Goal: Task Accomplishment & Management: Manage account settings

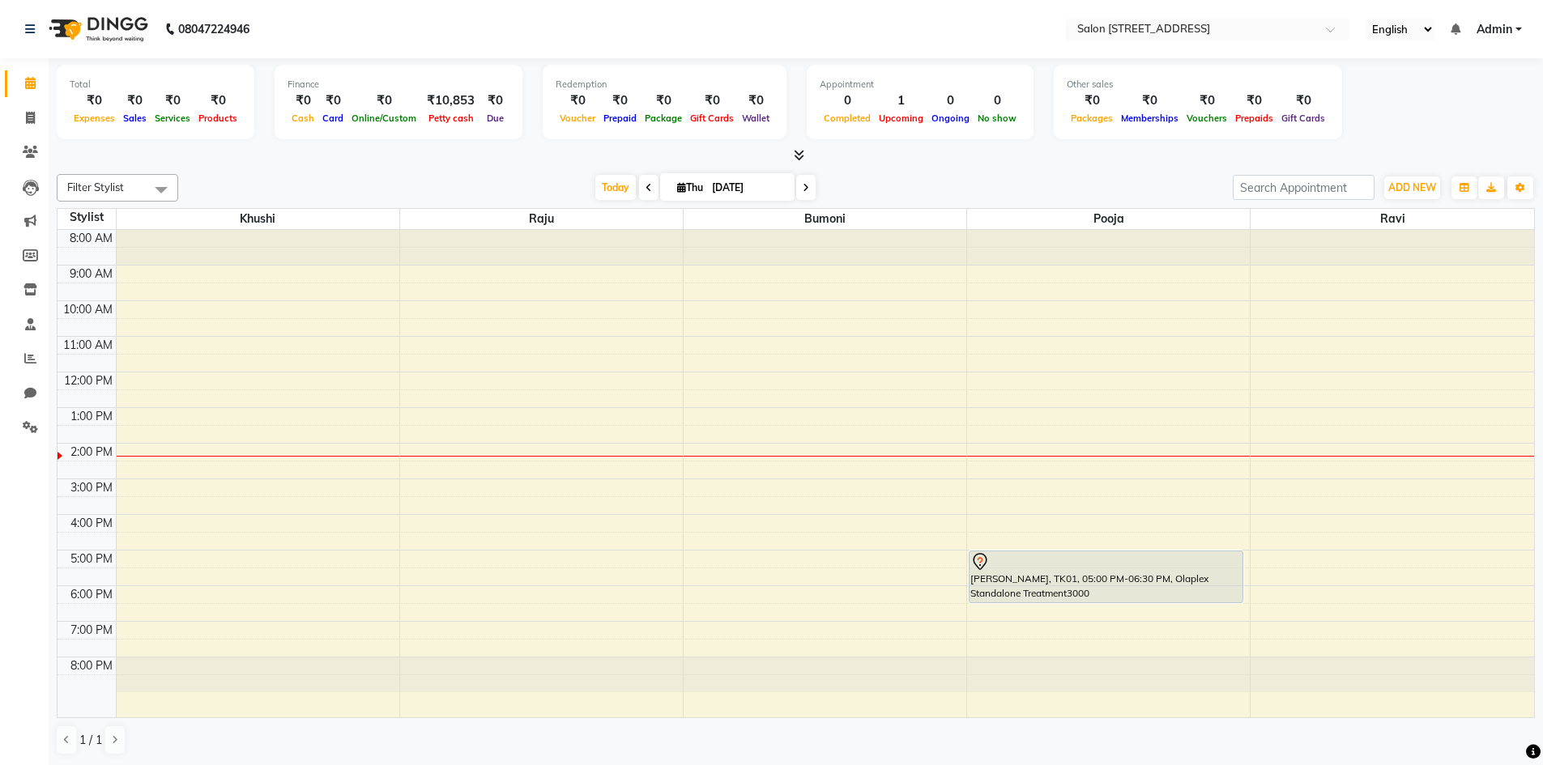
scroll to position [1, 0]
click at [464, 591] on div "8:00 AM 9:00 AM 10:00 AM 11:00 AM 12:00 PM 1:00 PM 2:00 PM 3:00 PM 4:00 PM 5:00…" at bounding box center [796, 473] width 1477 height 488
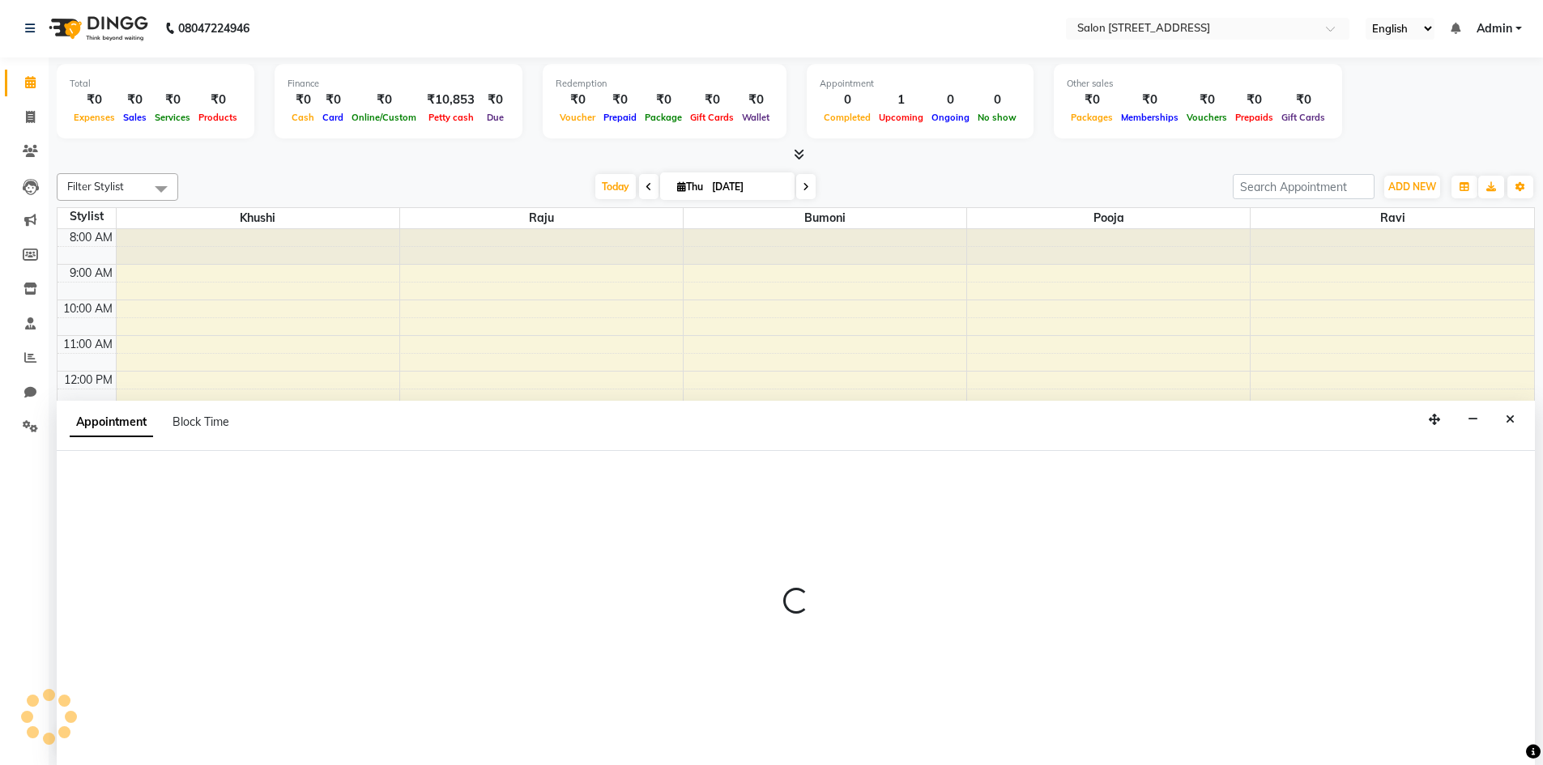
select select "70381"
select select "1080"
select select "tentative"
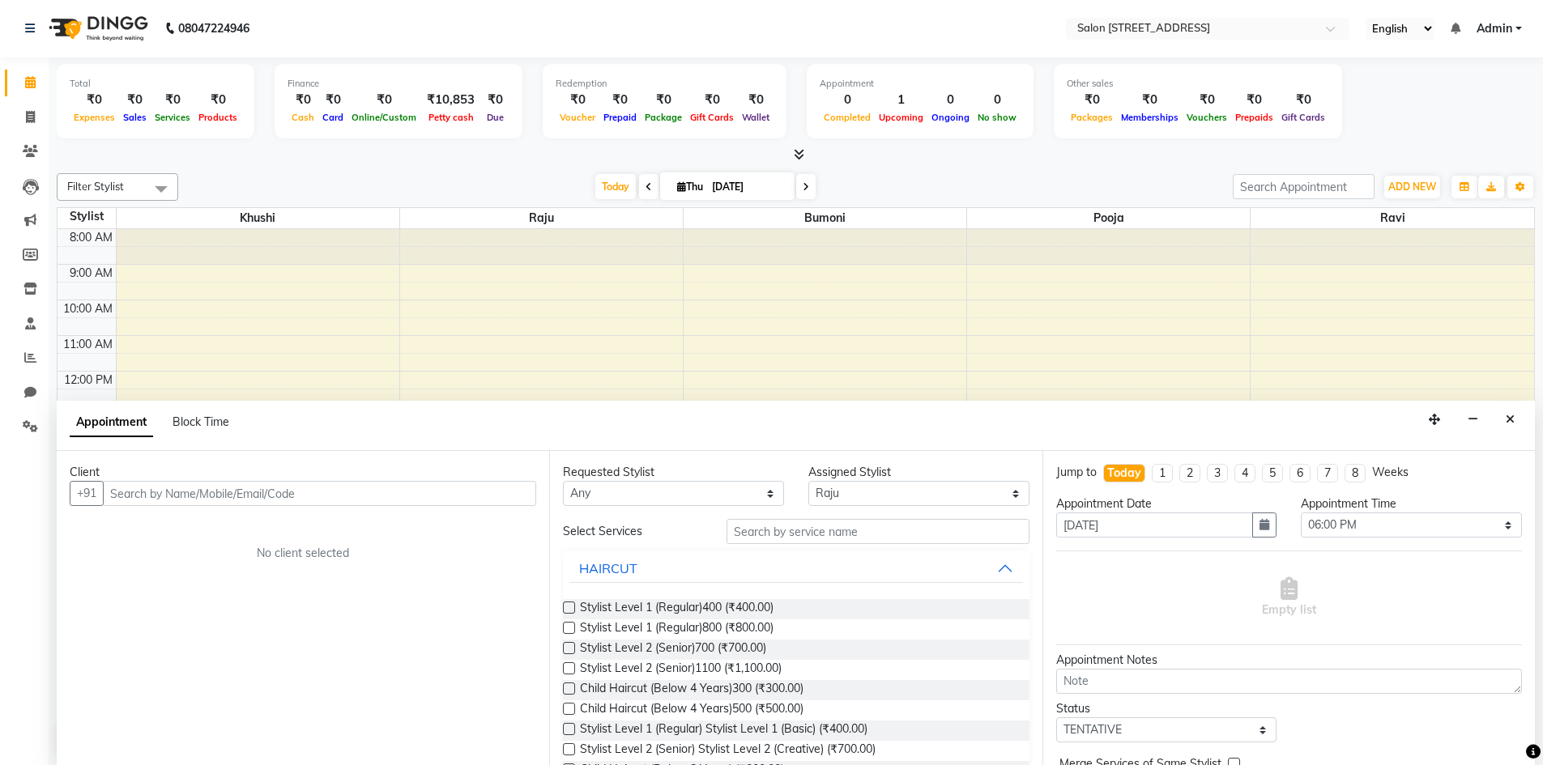
click at [212, 492] on input "text" at bounding box center [319, 493] width 433 height 25
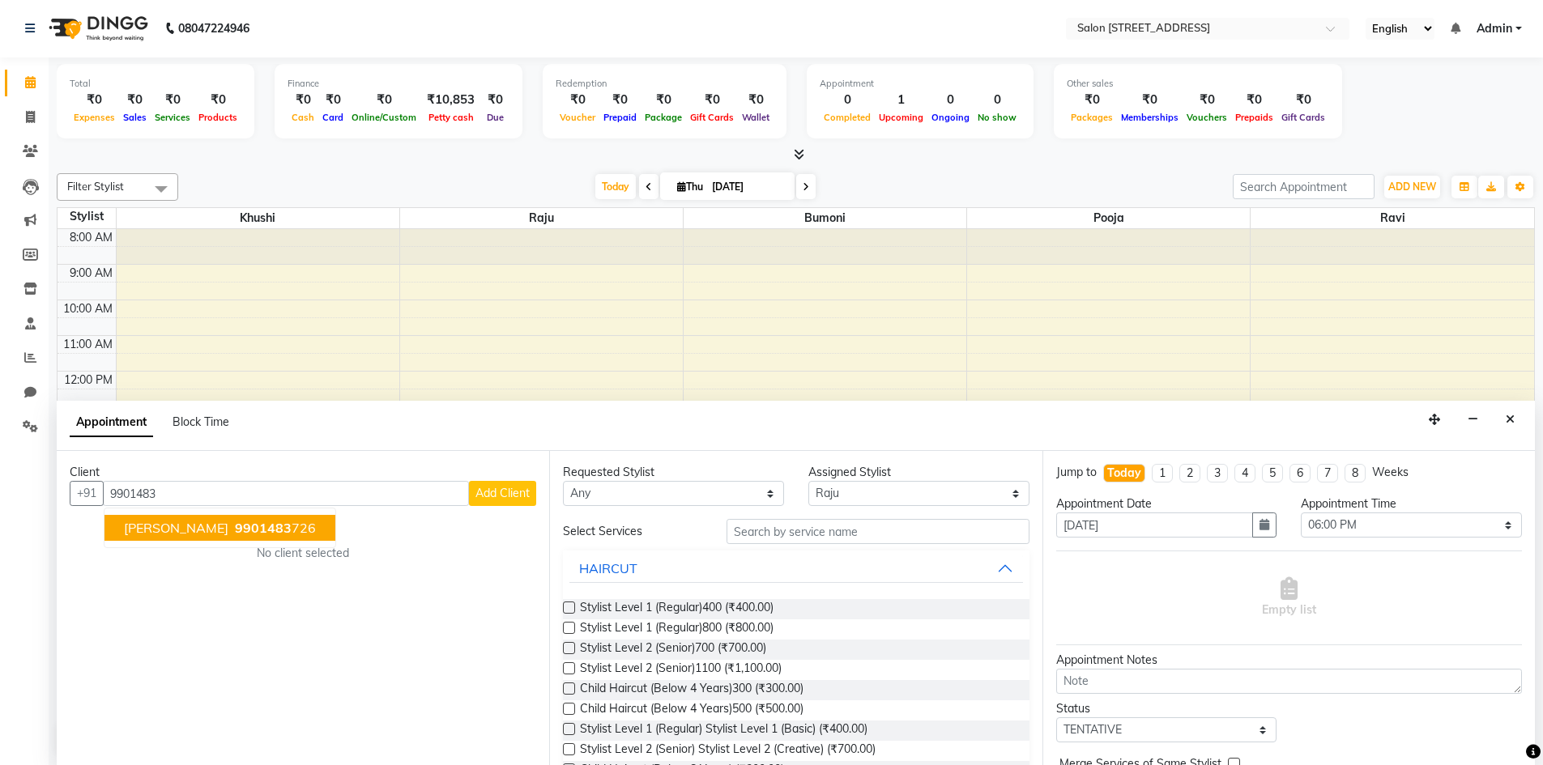
click at [170, 522] on button "[PERSON_NAME] 9901483 726" at bounding box center [219, 528] width 231 height 26
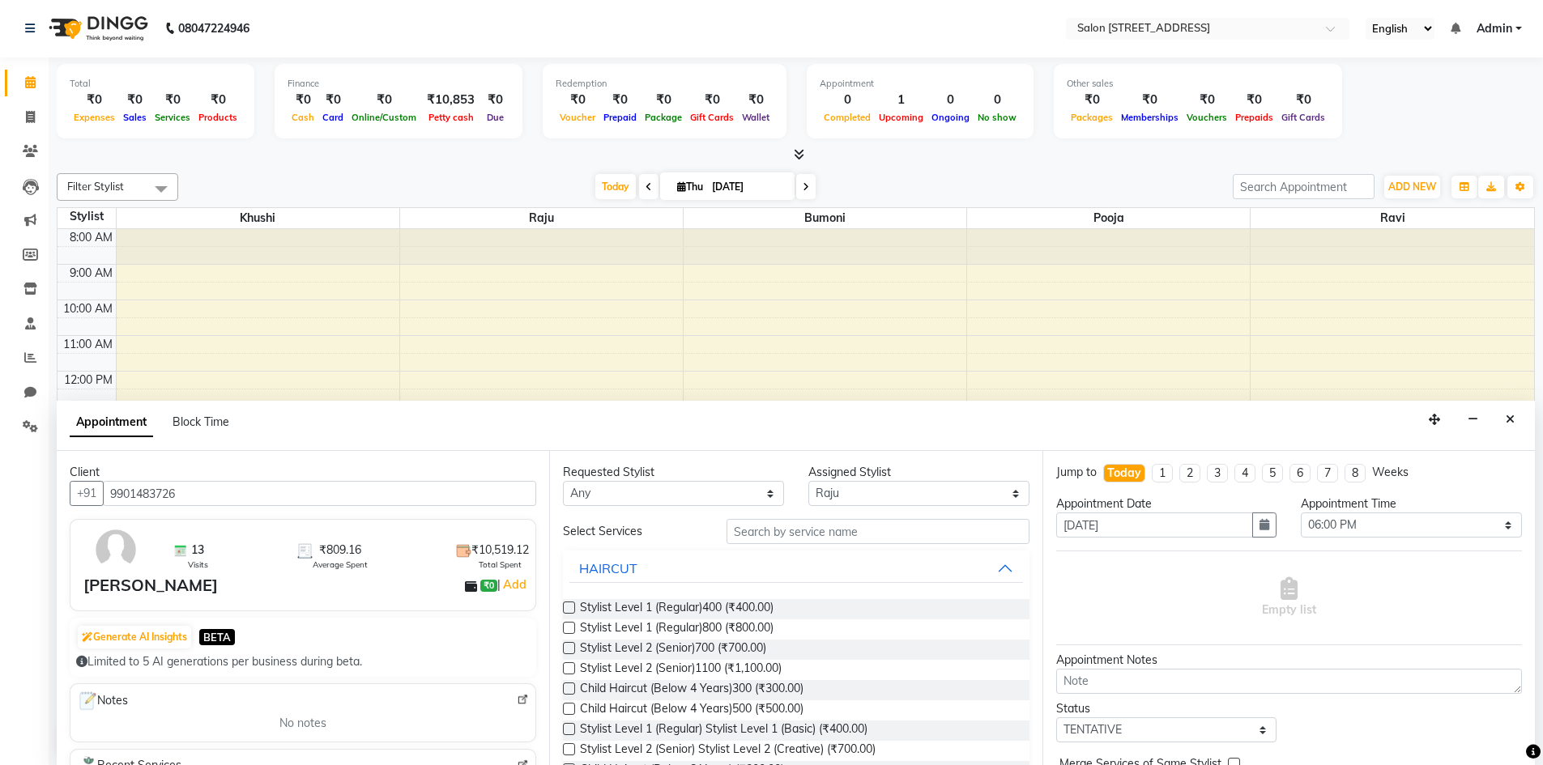
type input "9901483726"
click at [650, 495] on select "Any Bumoni Khushi pooja [PERSON_NAME]" at bounding box center [673, 493] width 221 height 25
select select "70381"
click at [563, 481] on select "Any Bumoni Khushi pooja [PERSON_NAME]" at bounding box center [673, 493] width 221 height 25
click at [855, 531] on input "text" at bounding box center [878, 531] width 303 height 25
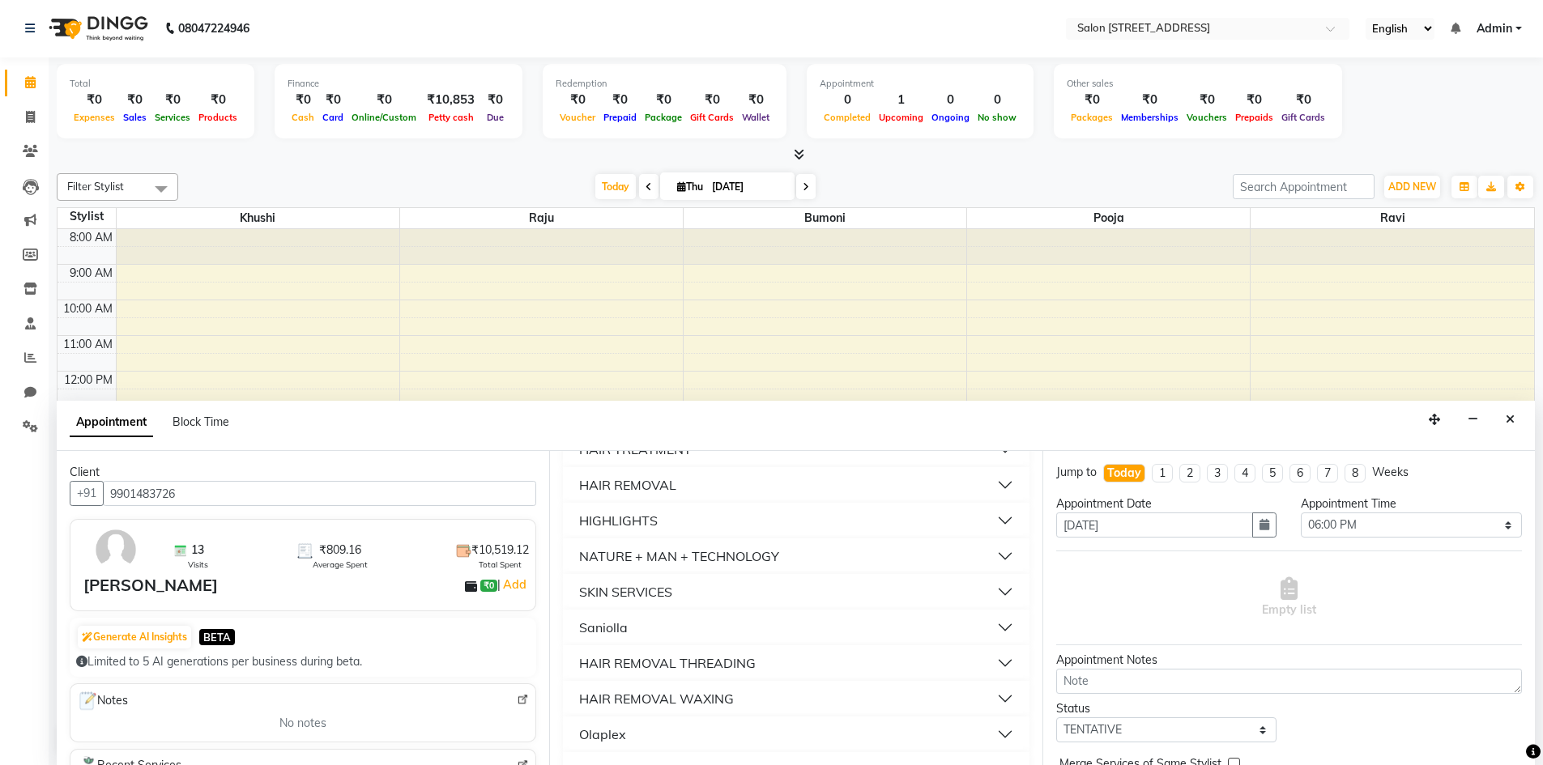
scroll to position [228, 0]
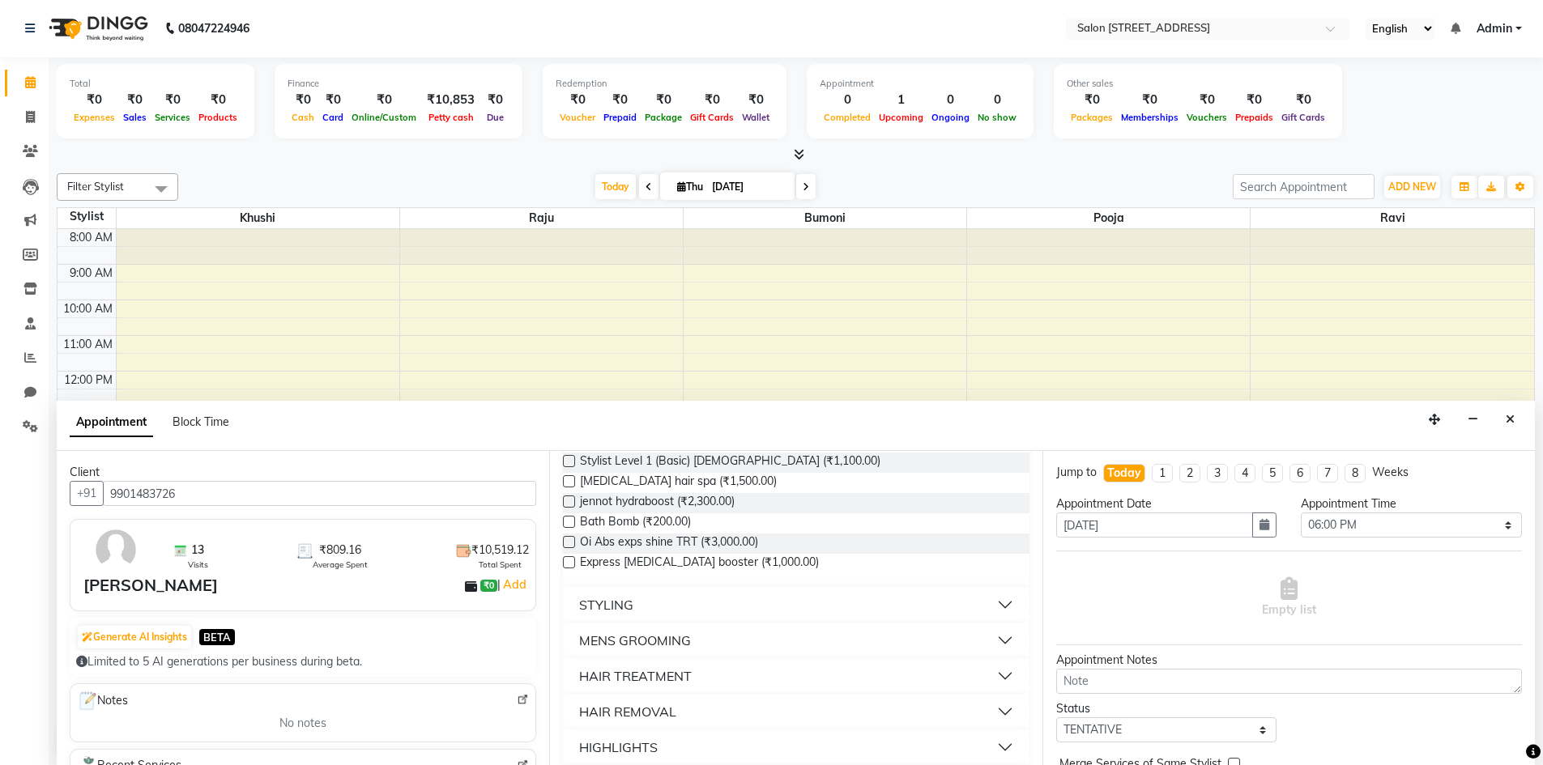
type input "b"
click at [996, 638] on button "MENS GROOMING" at bounding box center [795, 640] width 453 height 29
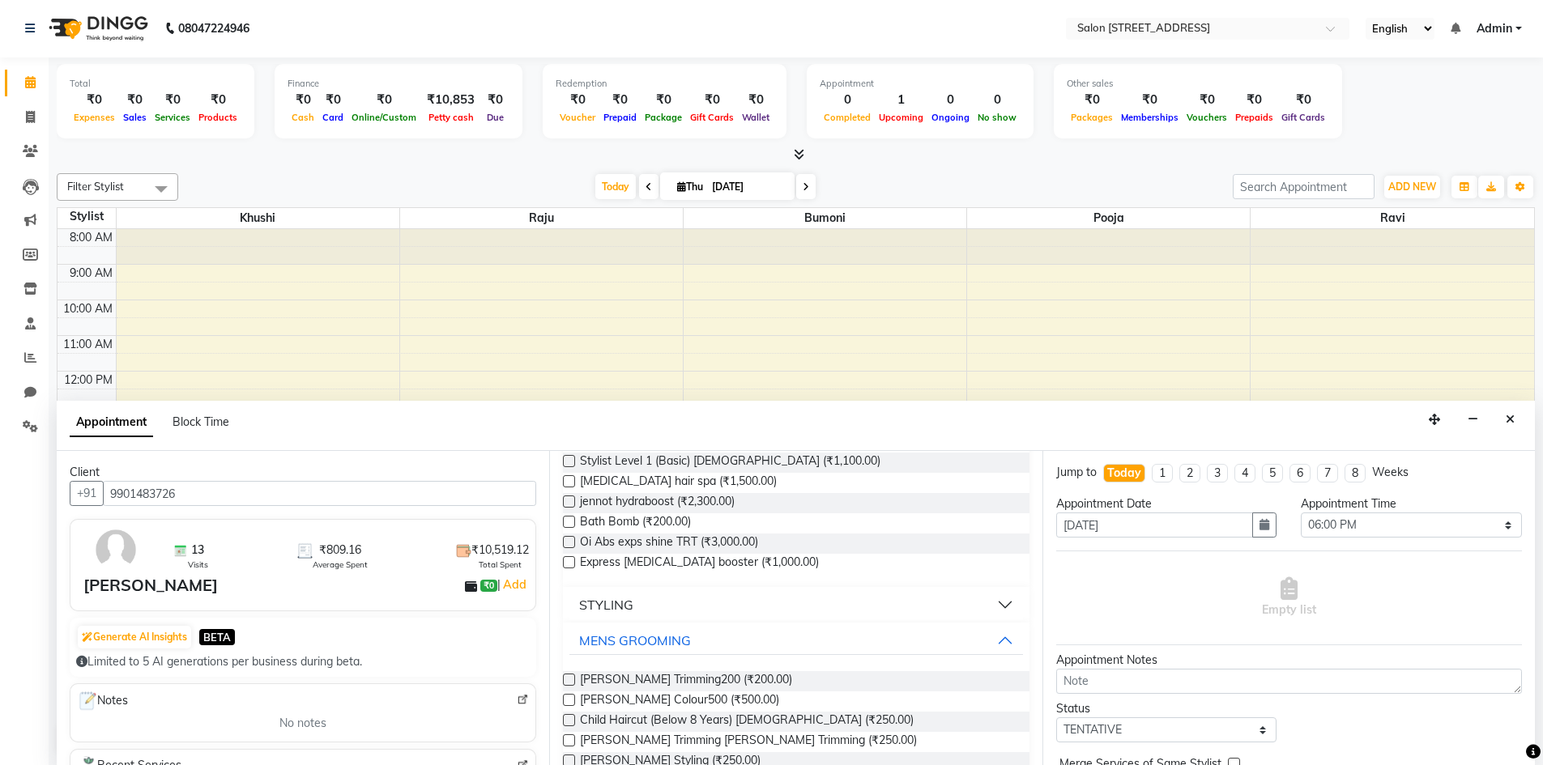
click at [567, 740] on label at bounding box center [569, 741] width 12 height 12
click at [567, 740] on input "checkbox" at bounding box center [568, 742] width 11 height 11
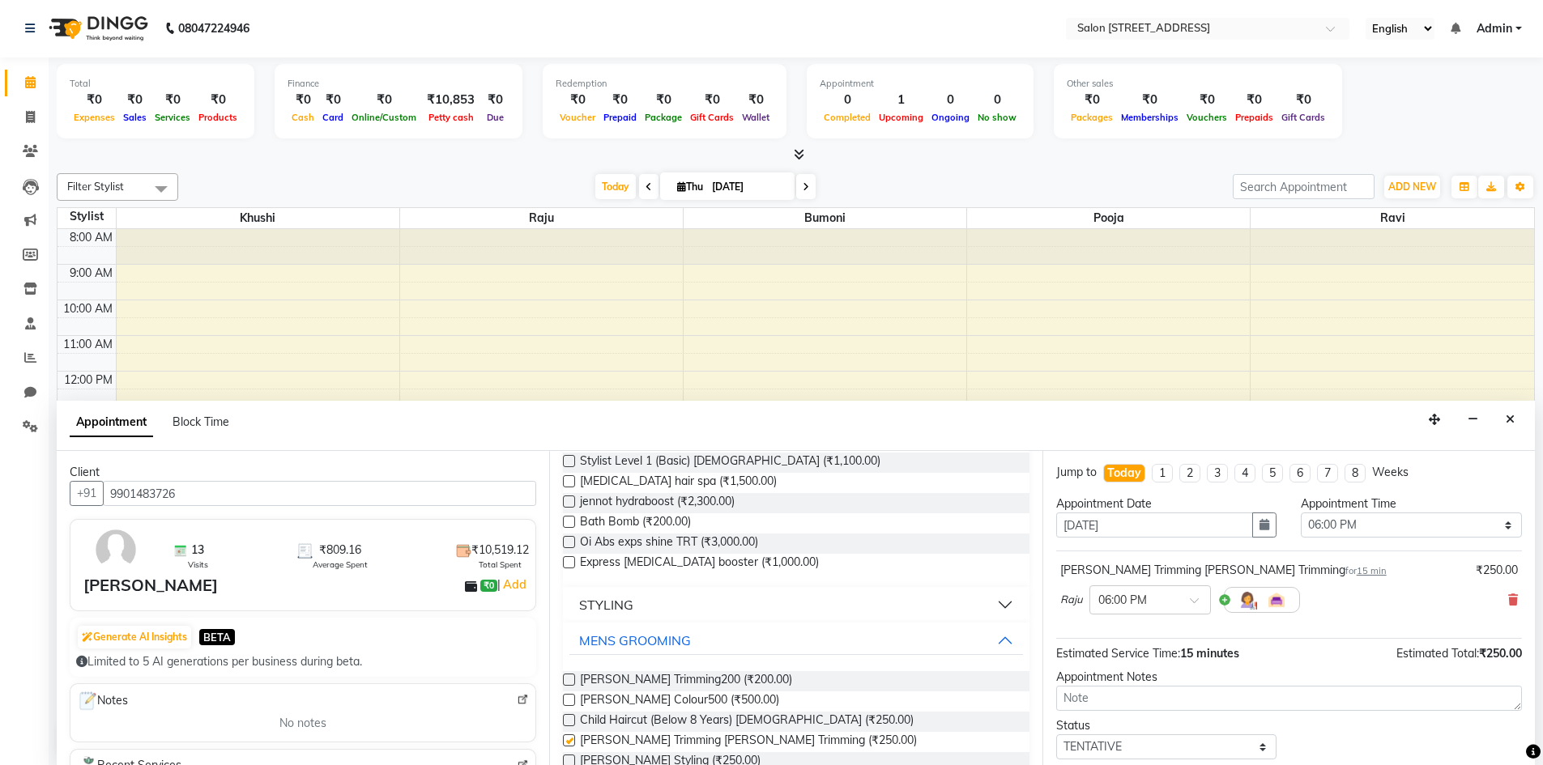
checkbox input "false"
click at [1175, 595] on div at bounding box center [1150, 599] width 120 height 17
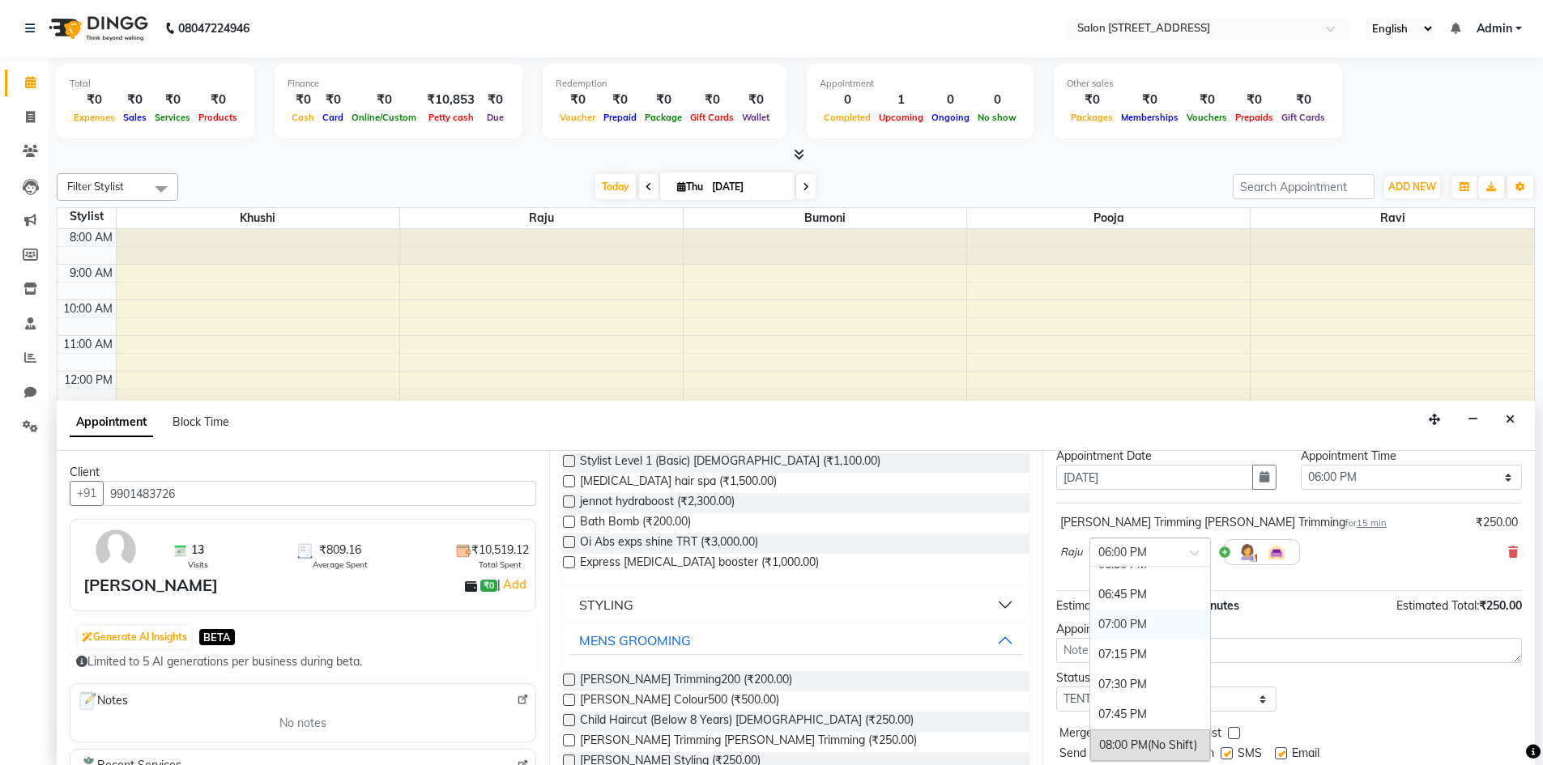
scroll to position [96, 0]
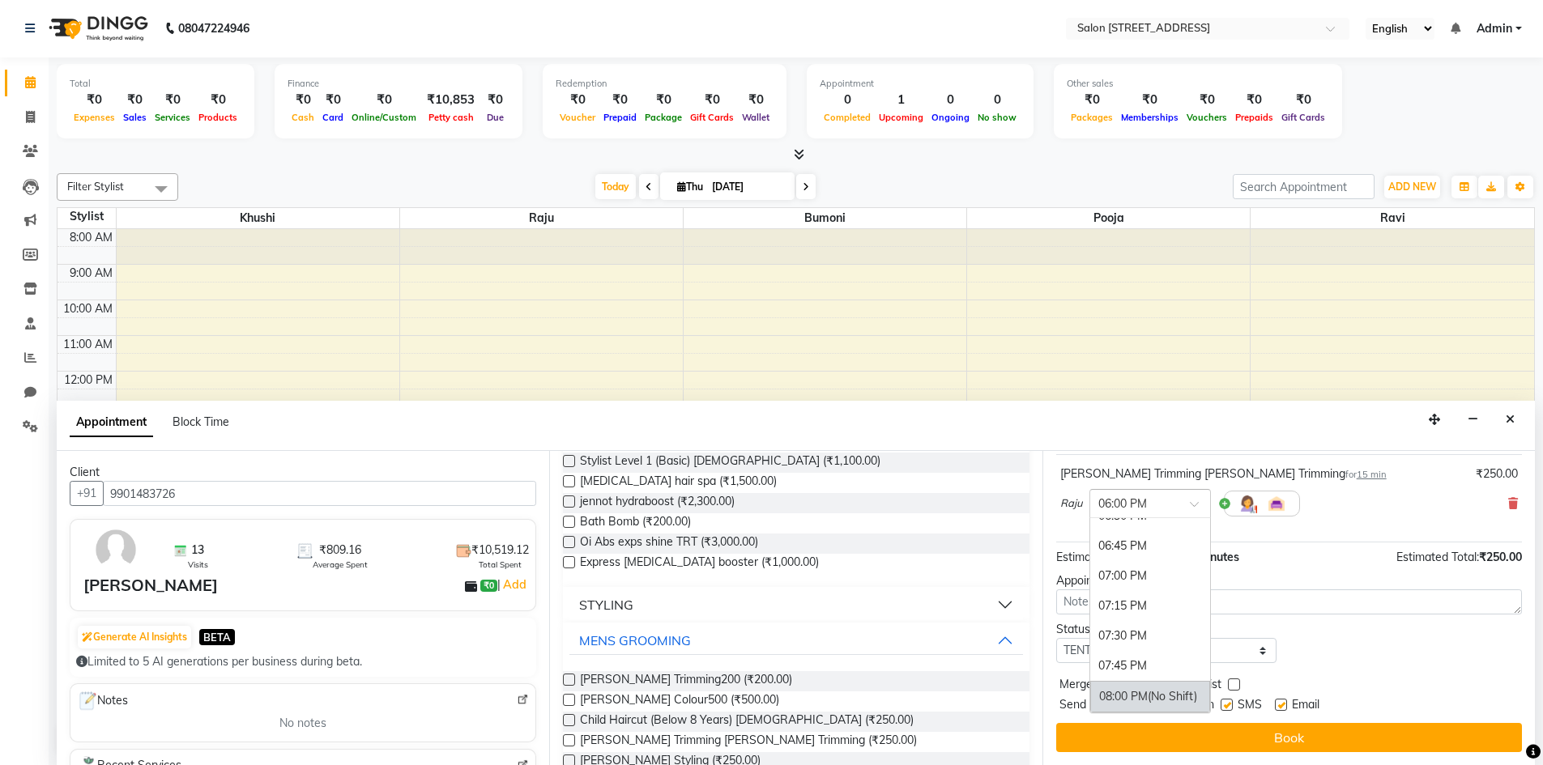
click at [1125, 695] on div "08:00 PM (No Shift)" at bounding box center [1150, 697] width 120 height 32
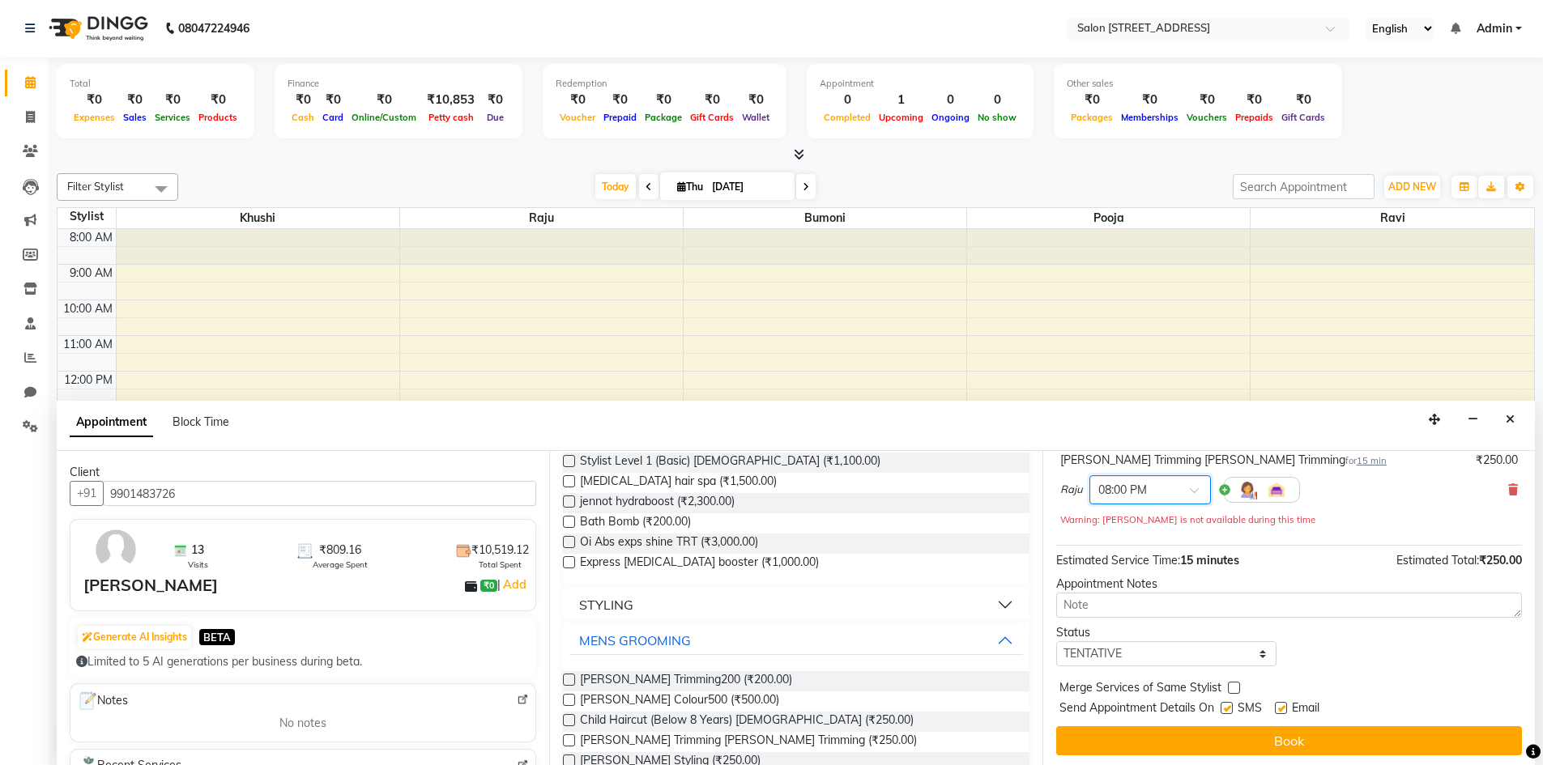
scroll to position [113, 0]
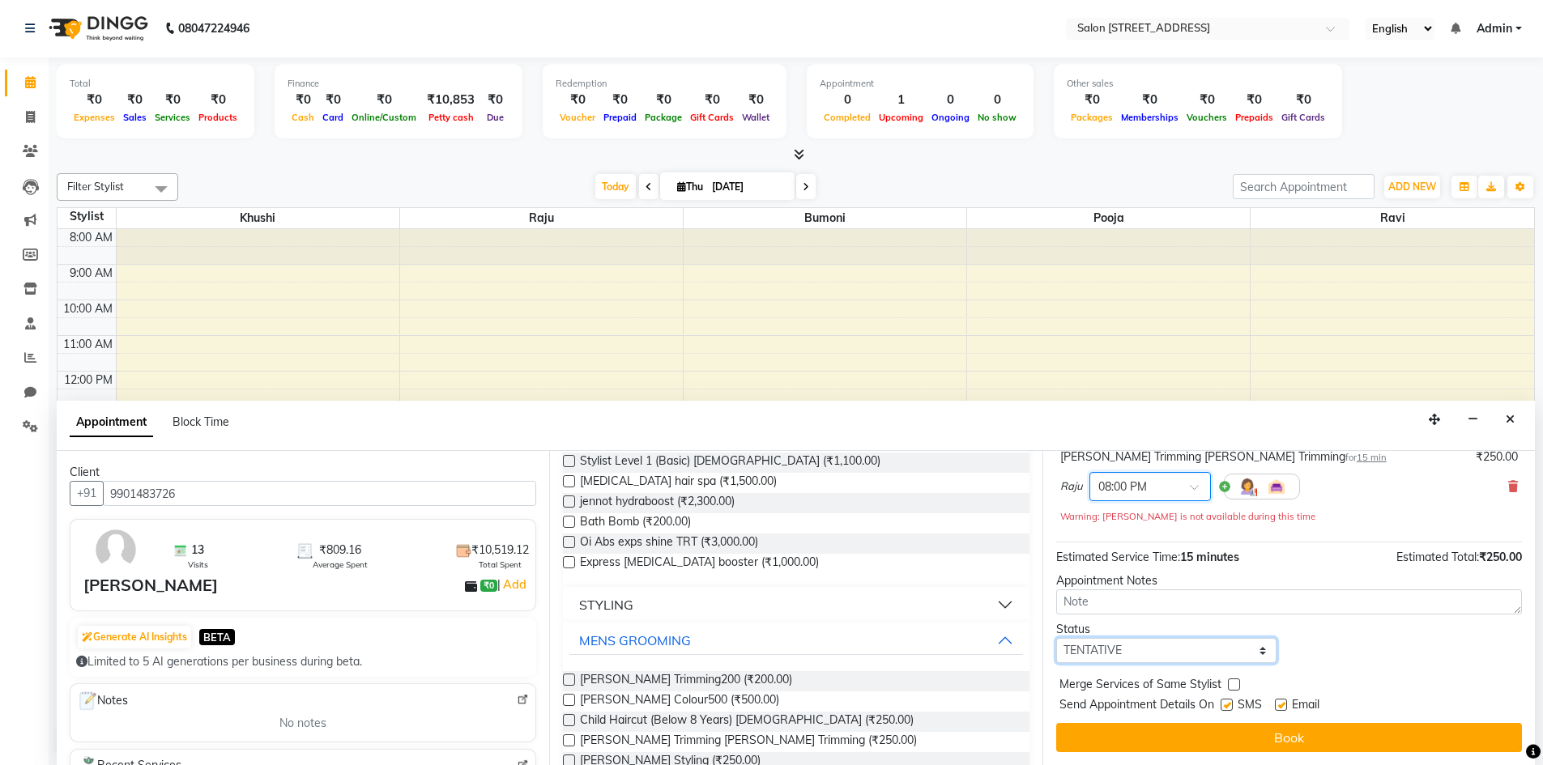
click at [1159, 649] on select "Select TENTATIVE CONFIRM CHECK-IN UPCOMING" at bounding box center [1166, 650] width 221 height 25
select select "upcoming"
click at [1056, 638] on select "Select TENTATIVE CONFIRM CHECK-IN UPCOMING" at bounding box center [1166, 650] width 221 height 25
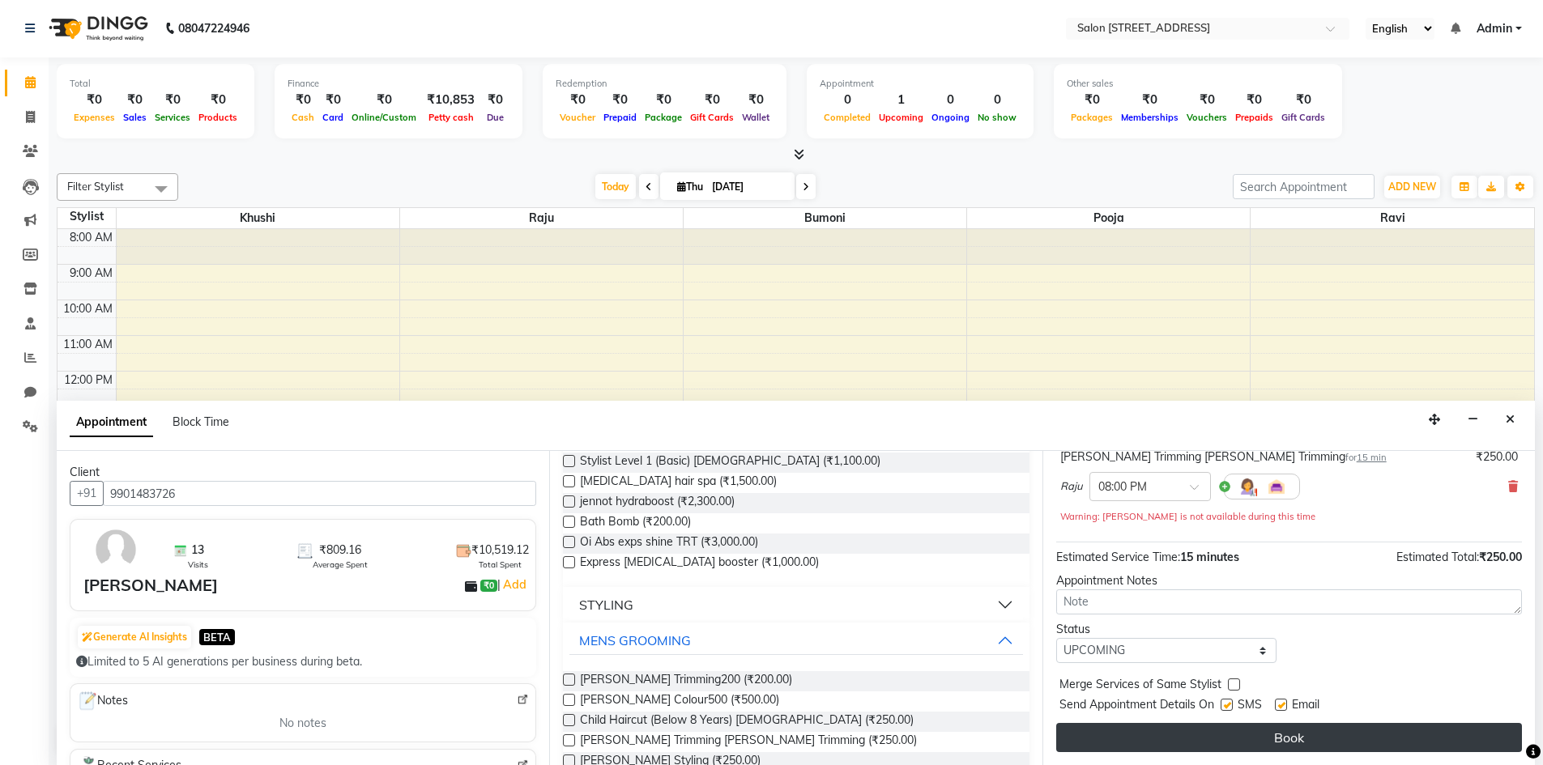
click at [1200, 725] on button "Book" at bounding box center [1289, 737] width 466 height 29
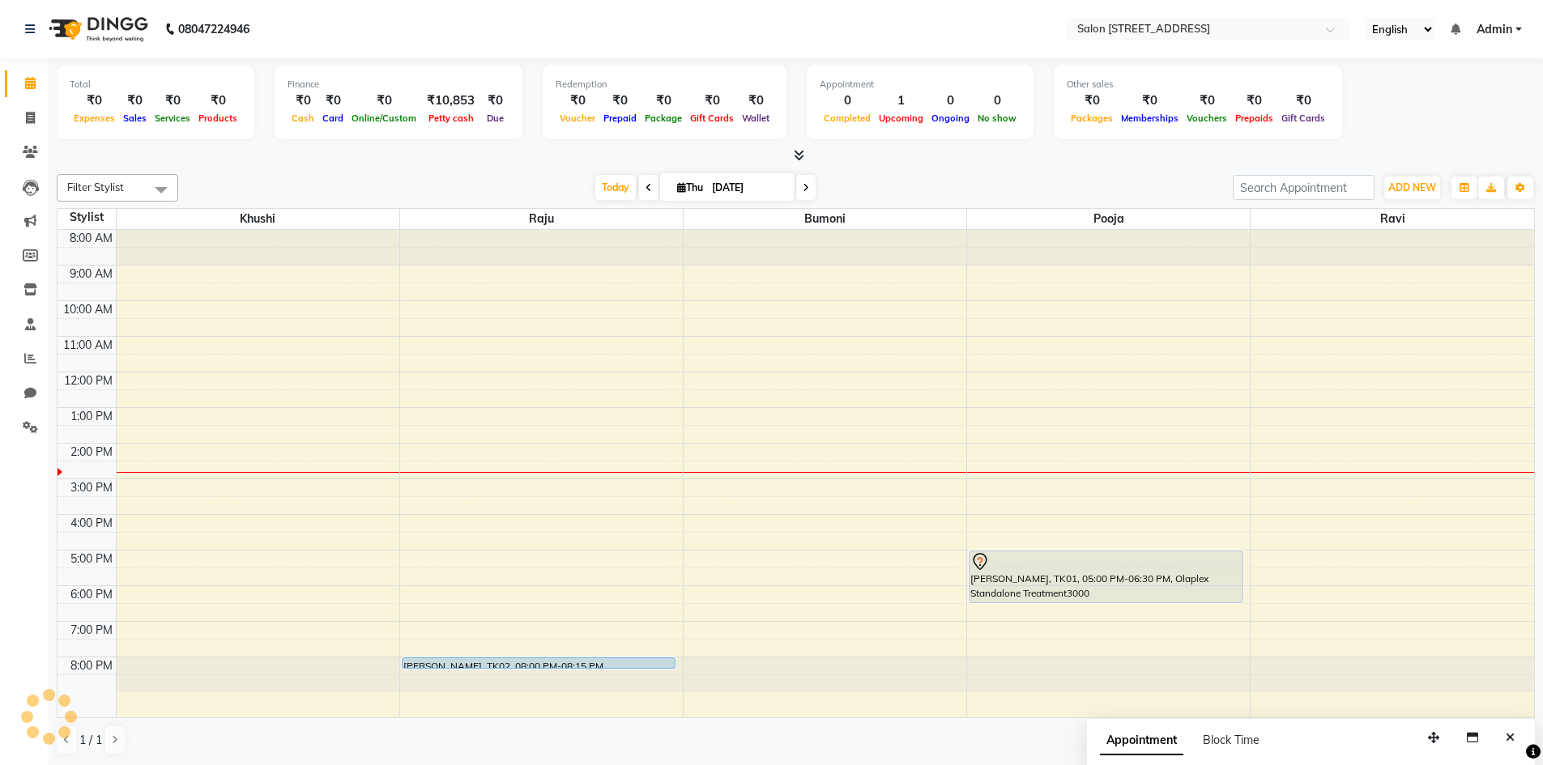
scroll to position [1, 0]
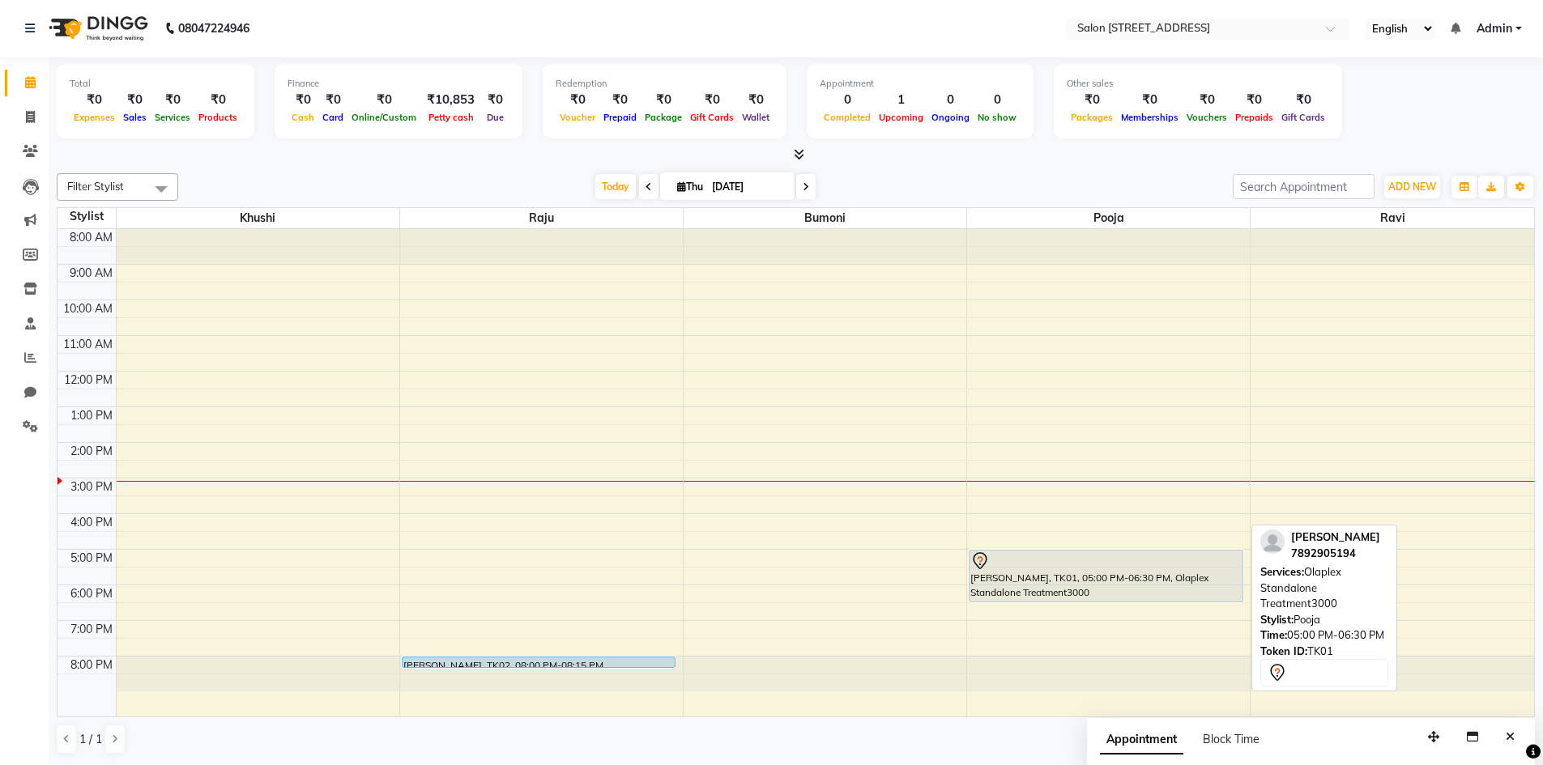
click at [1147, 579] on div "[PERSON_NAME], TK01, 05:00 PM-06:30 PM, Olaplex Standalone Treatment3000" at bounding box center [1106, 576] width 272 height 51
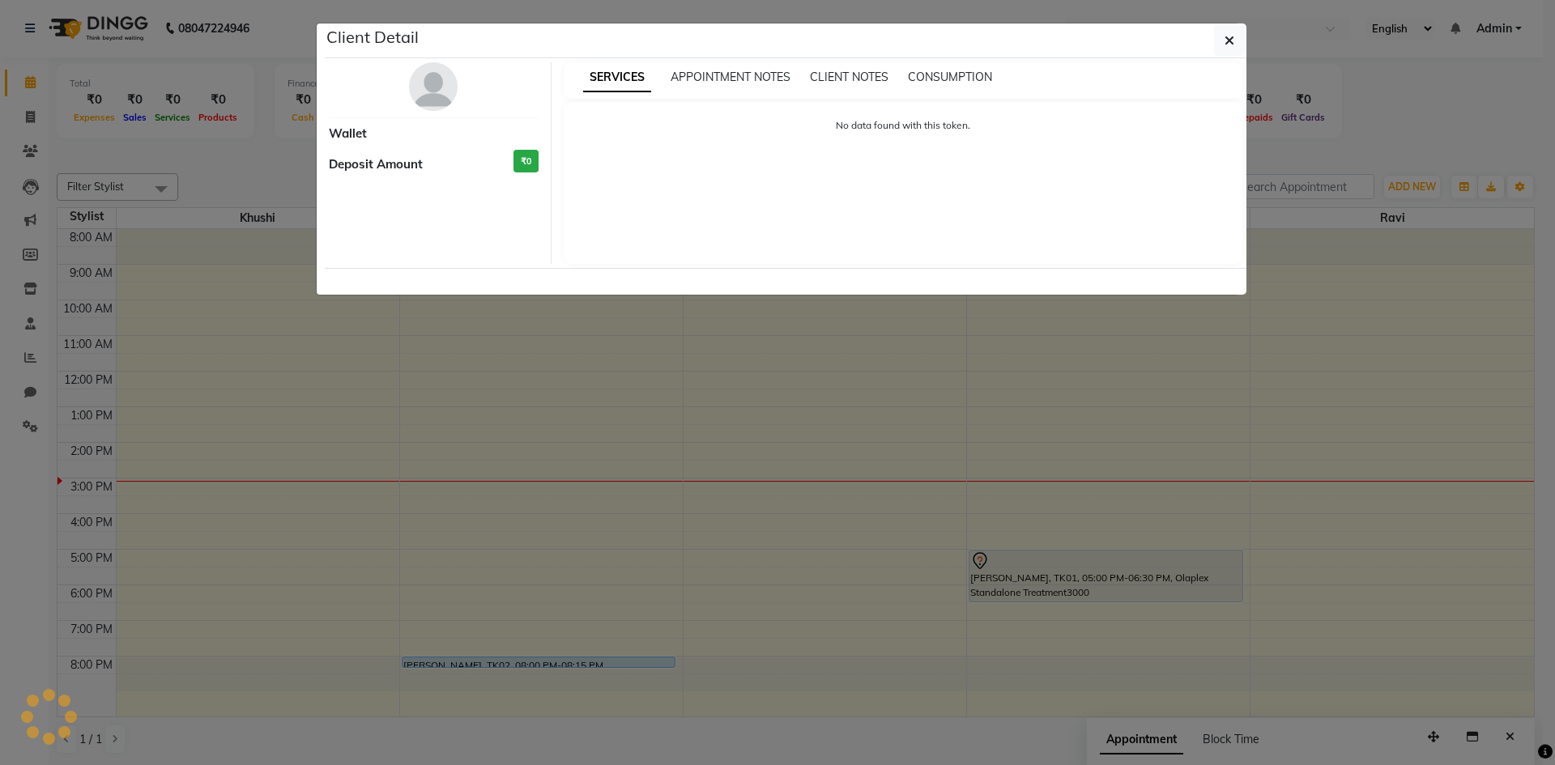
select select "7"
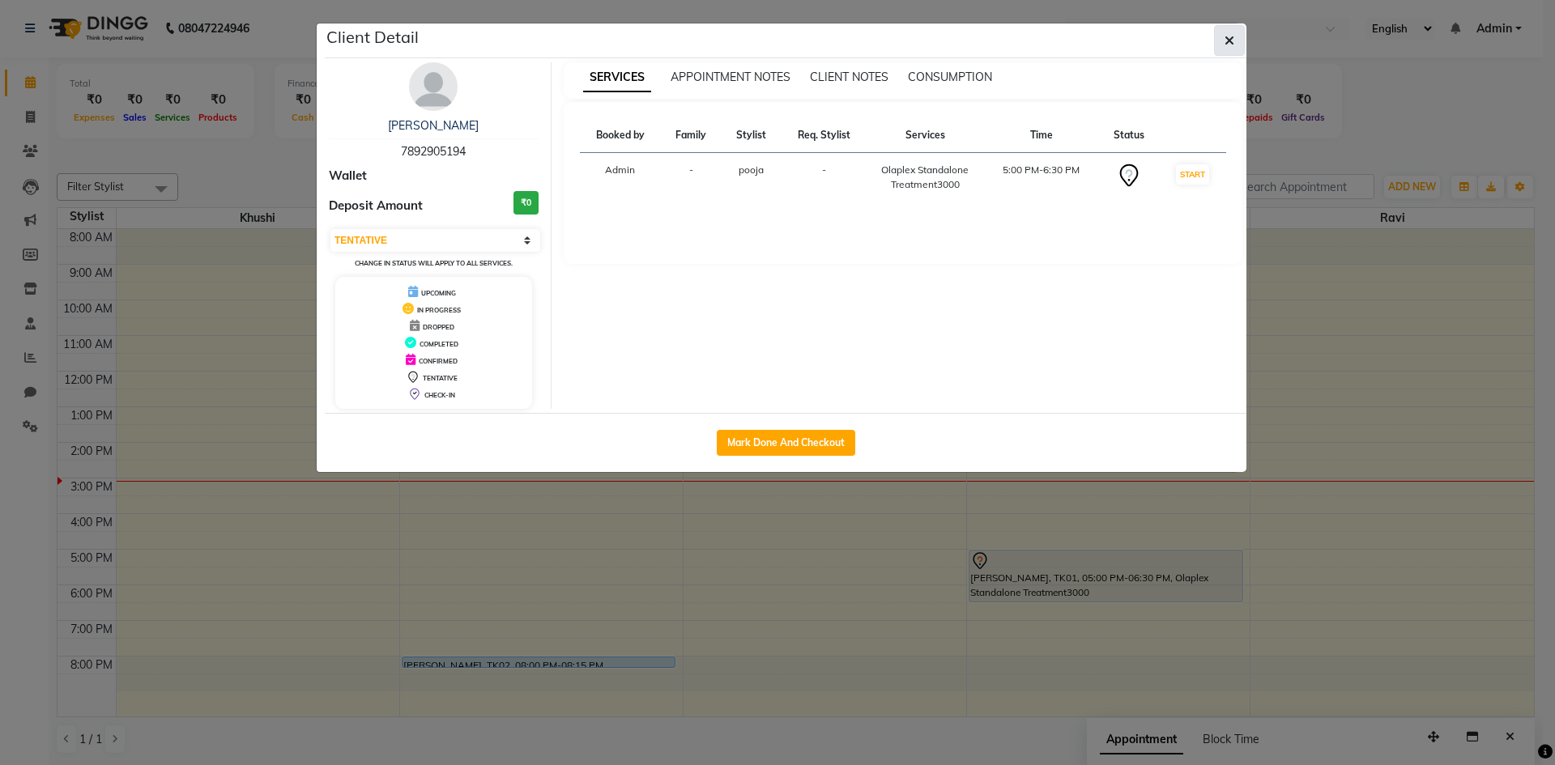
click at [1243, 41] on button "button" at bounding box center [1229, 40] width 31 height 31
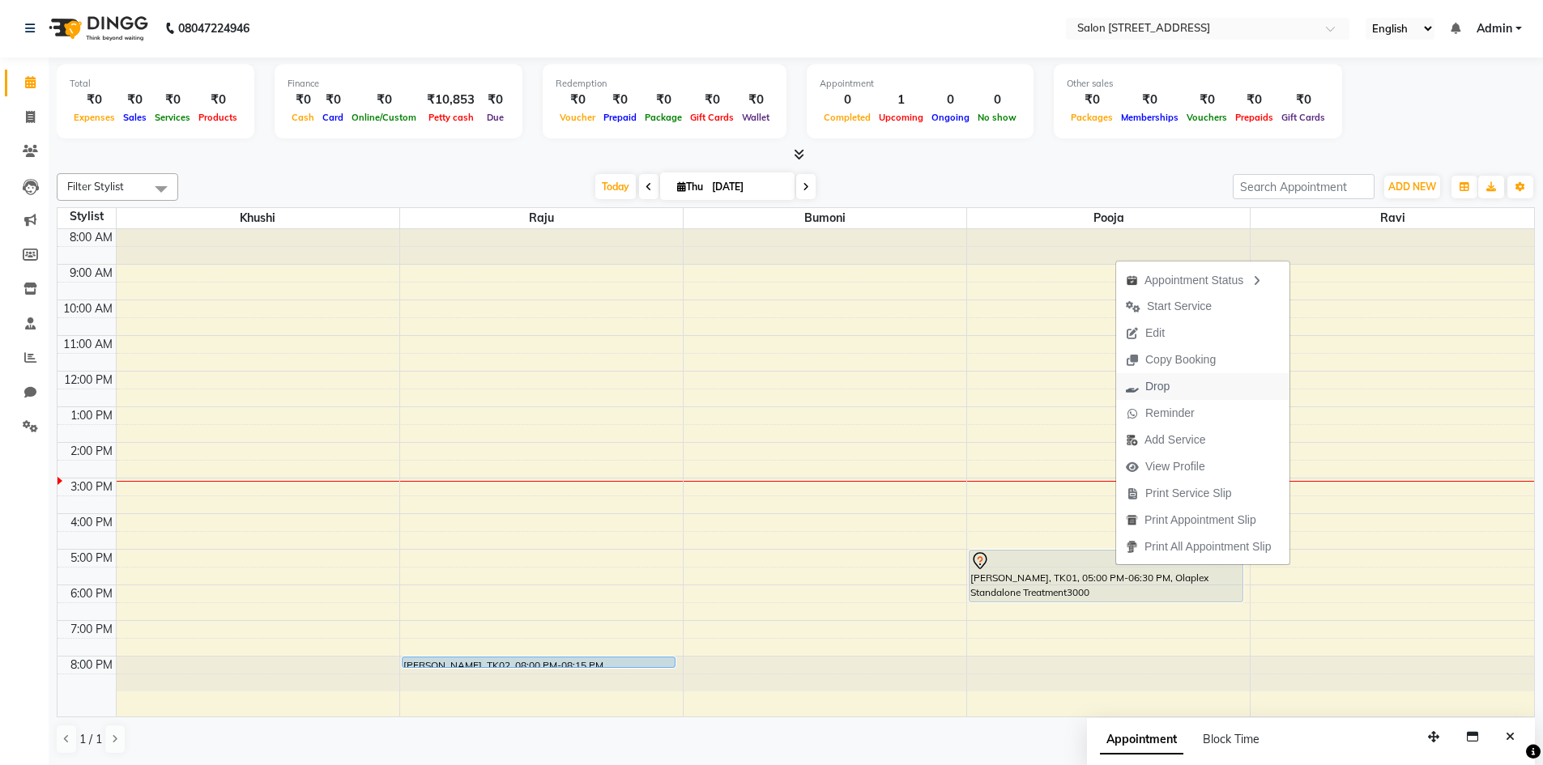
click at [1167, 382] on span "Drop" at bounding box center [1157, 386] width 24 height 17
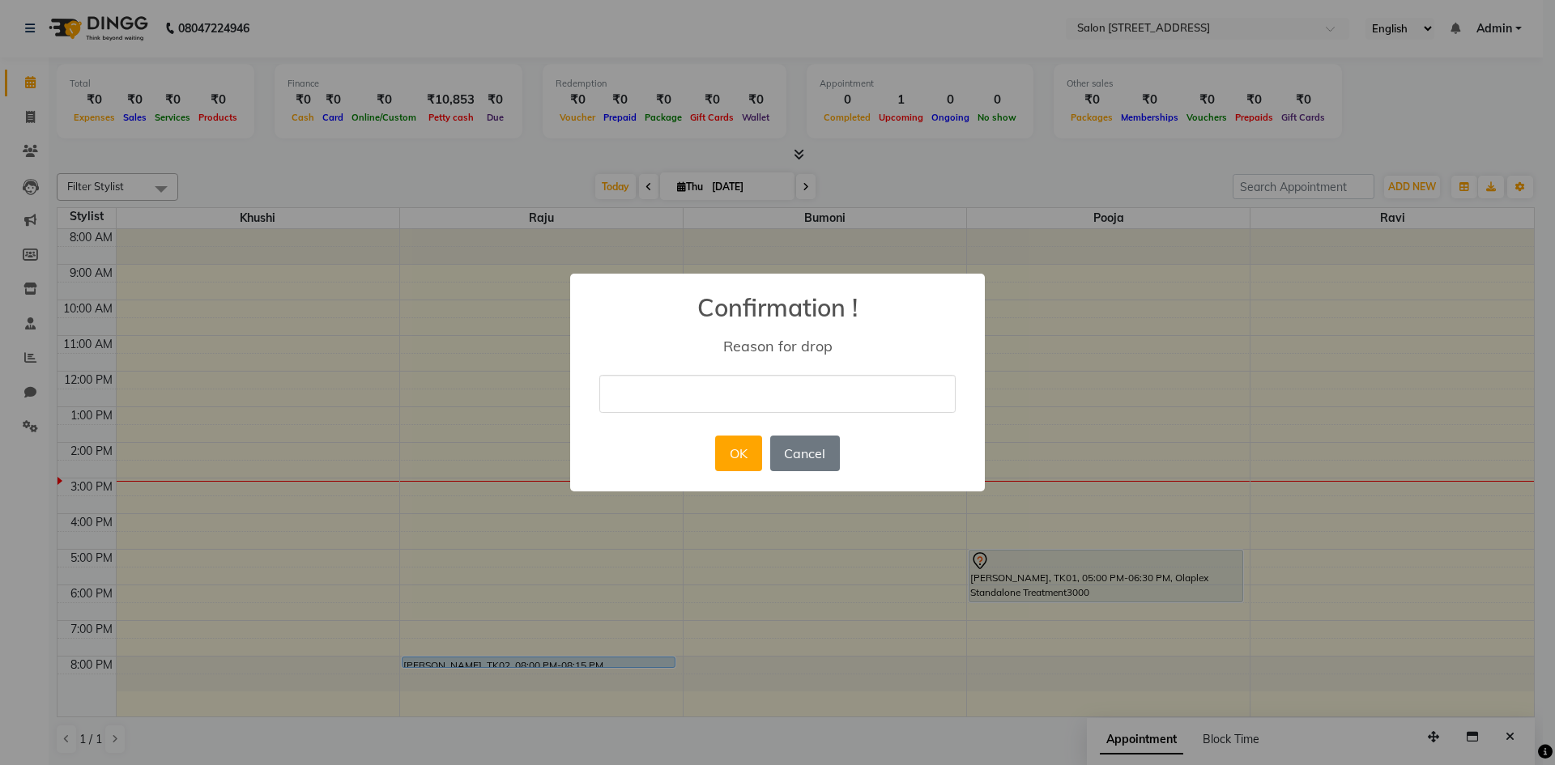
click at [760, 405] on input "text" at bounding box center [777, 394] width 356 height 38
type input "client cancel the appointment"
click at [734, 464] on button "OK" at bounding box center [738, 454] width 46 height 36
